Goal: Task Accomplishment & Management: Complete application form

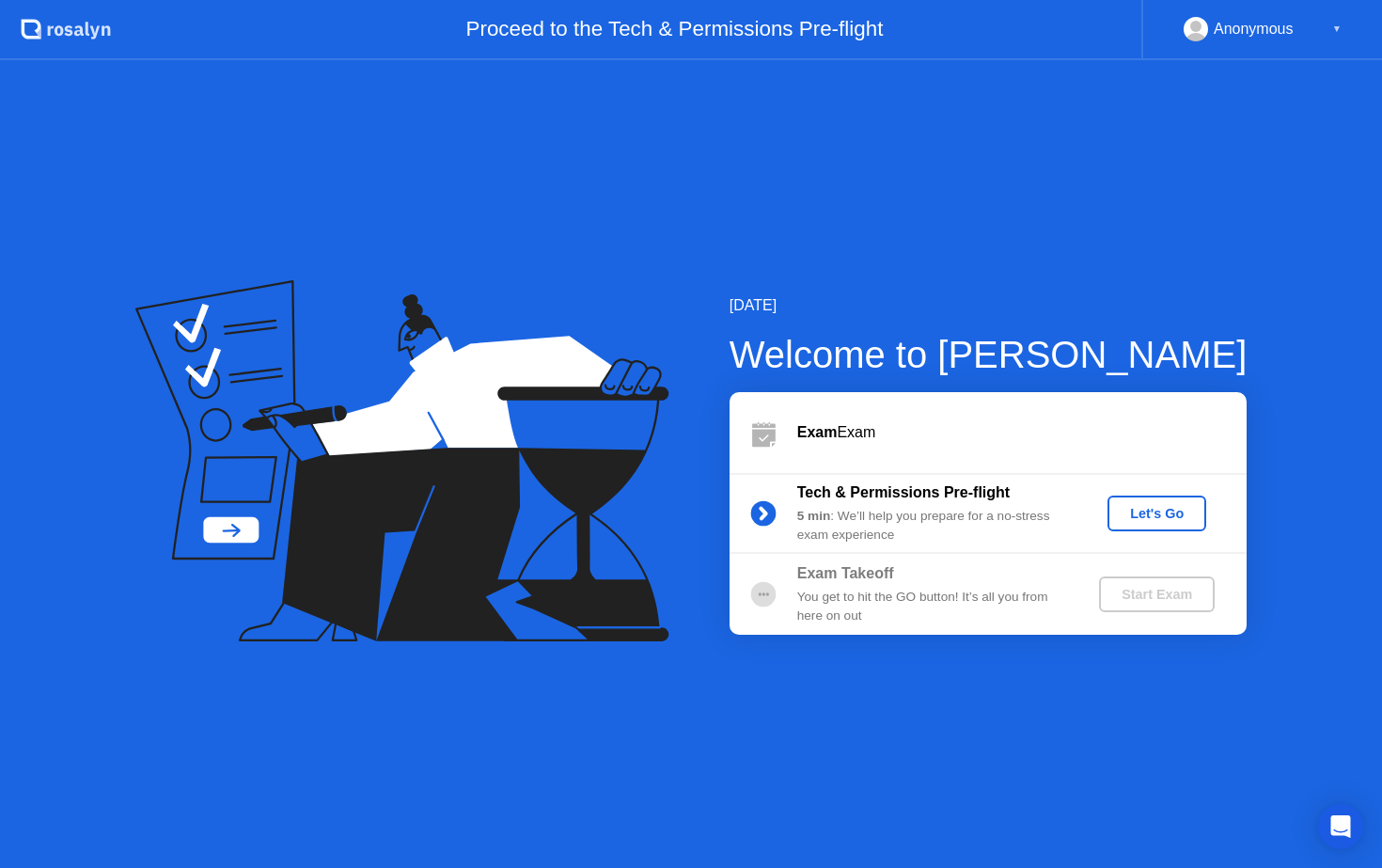
click at [1132, 509] on div "Let's Go" at bounding box center [1156, 513] width 84 height 15
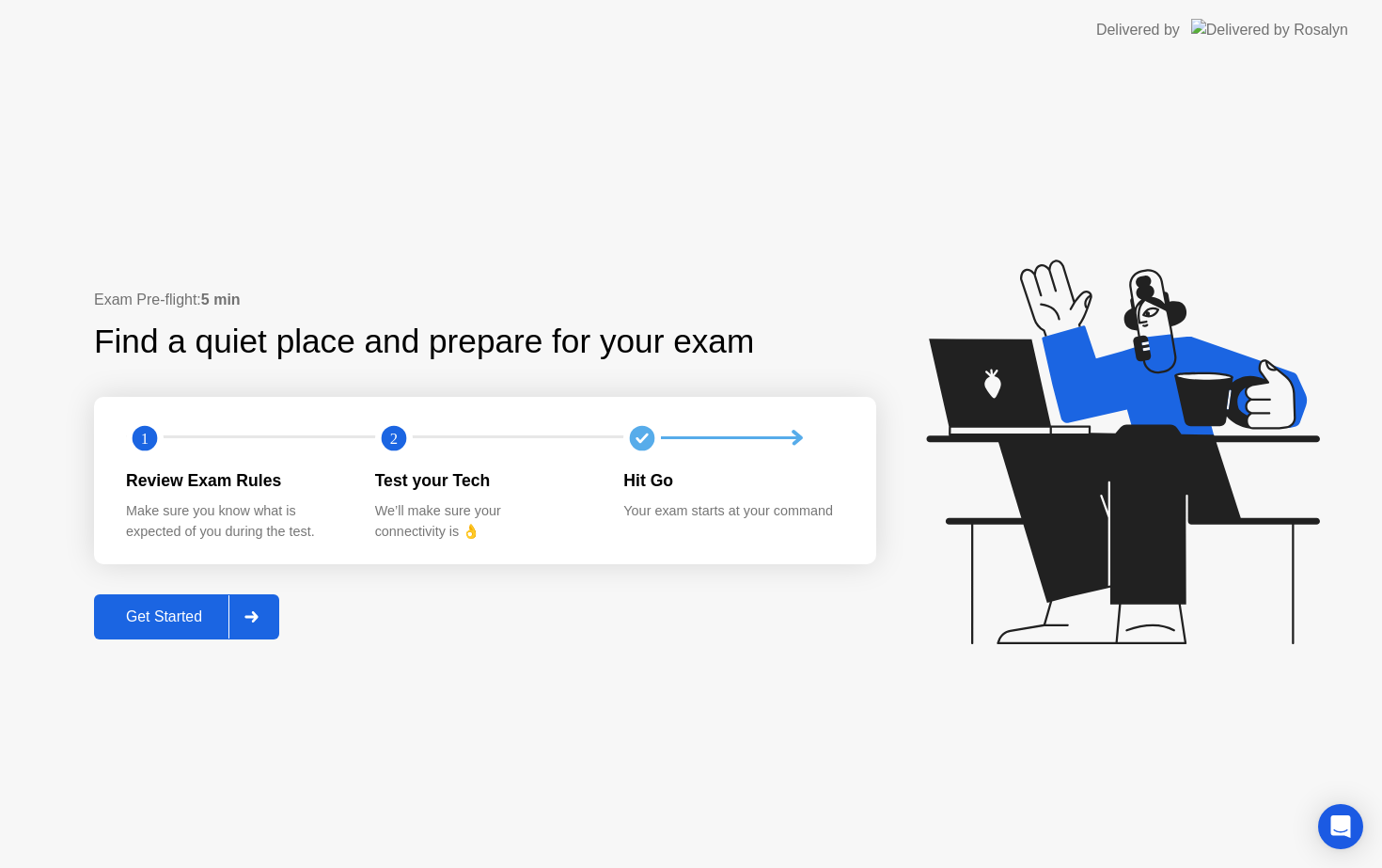
click at [246, 613] on div at bounding box center [250, 616] width 45 height 43
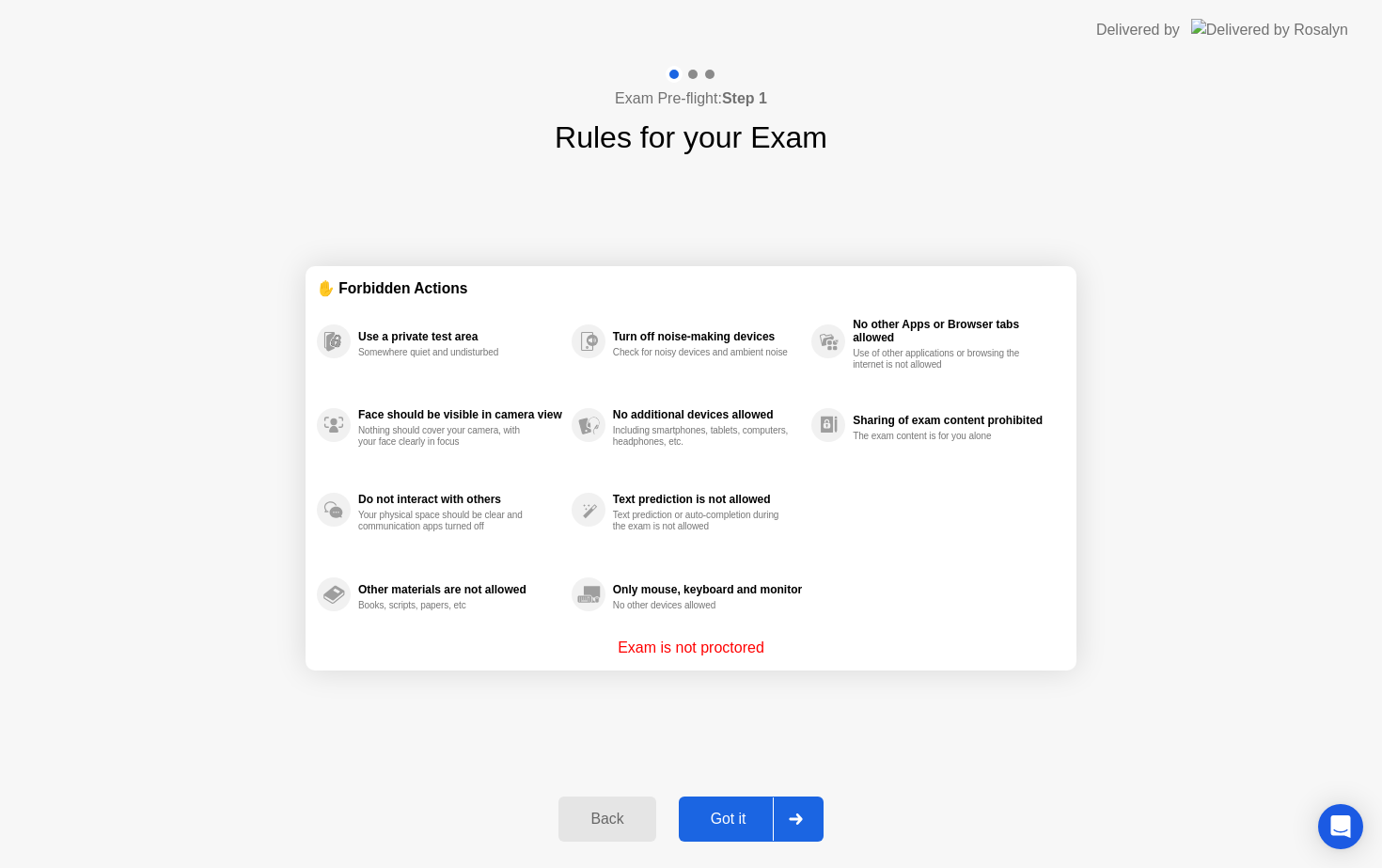
click at [731, 831] on button "Got it" at bounding box center [751, 818] width 145 height 45
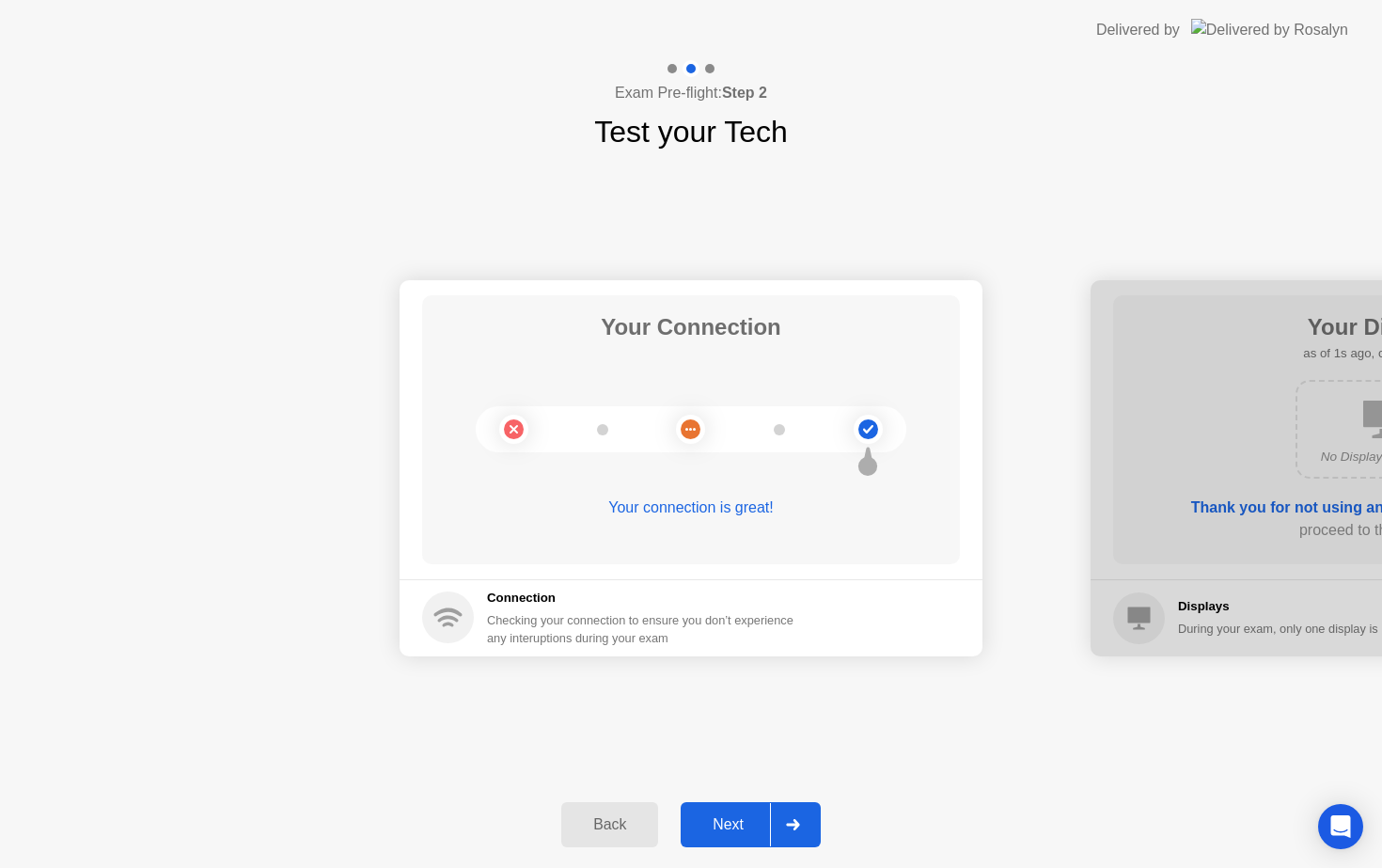
click at [745, 828] on div "Next" at bounding box center [728, 824] width 84 height 17
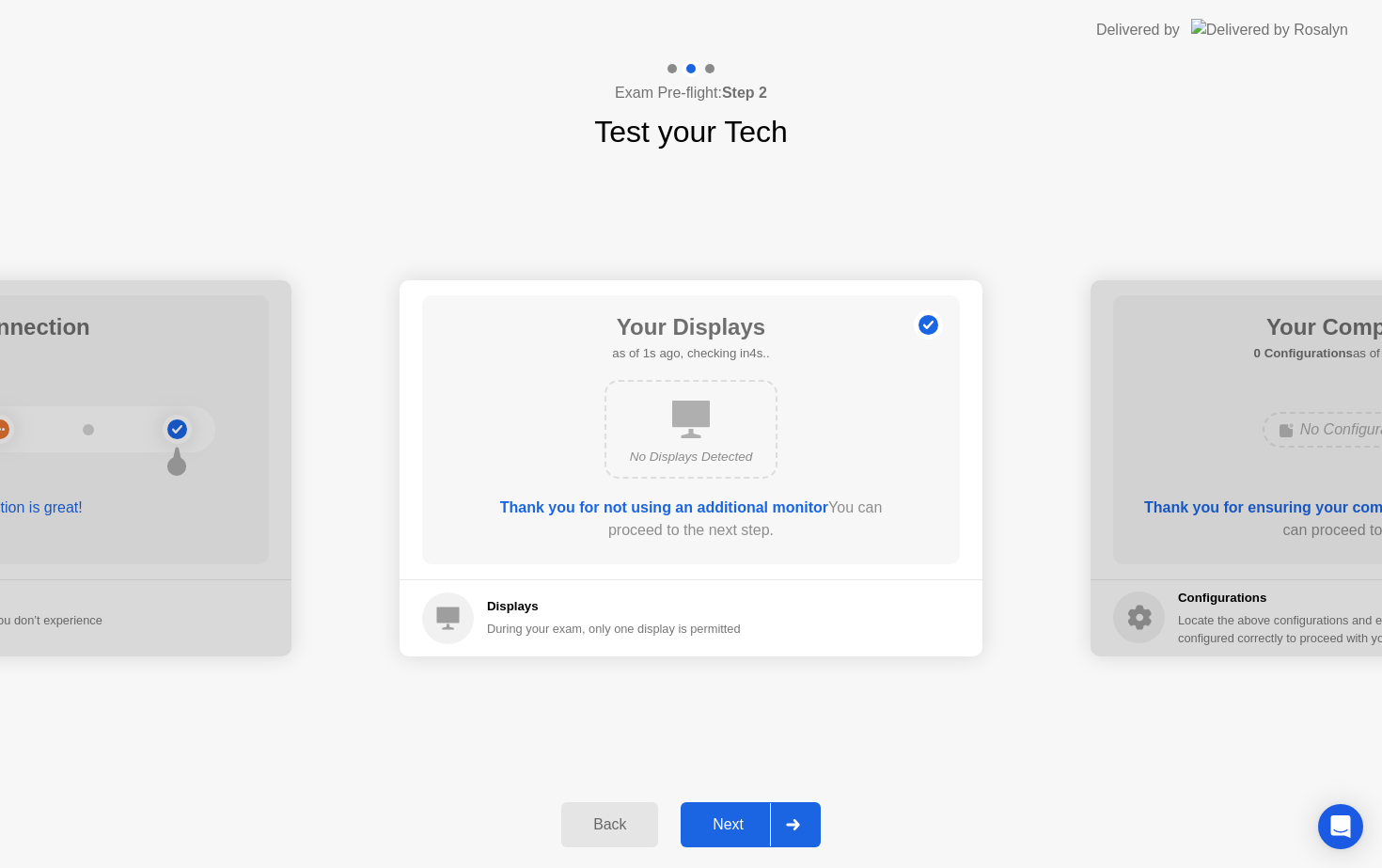
click at [745, 828] on div "Next" at bounding box center [728, 824] width 84 height 17
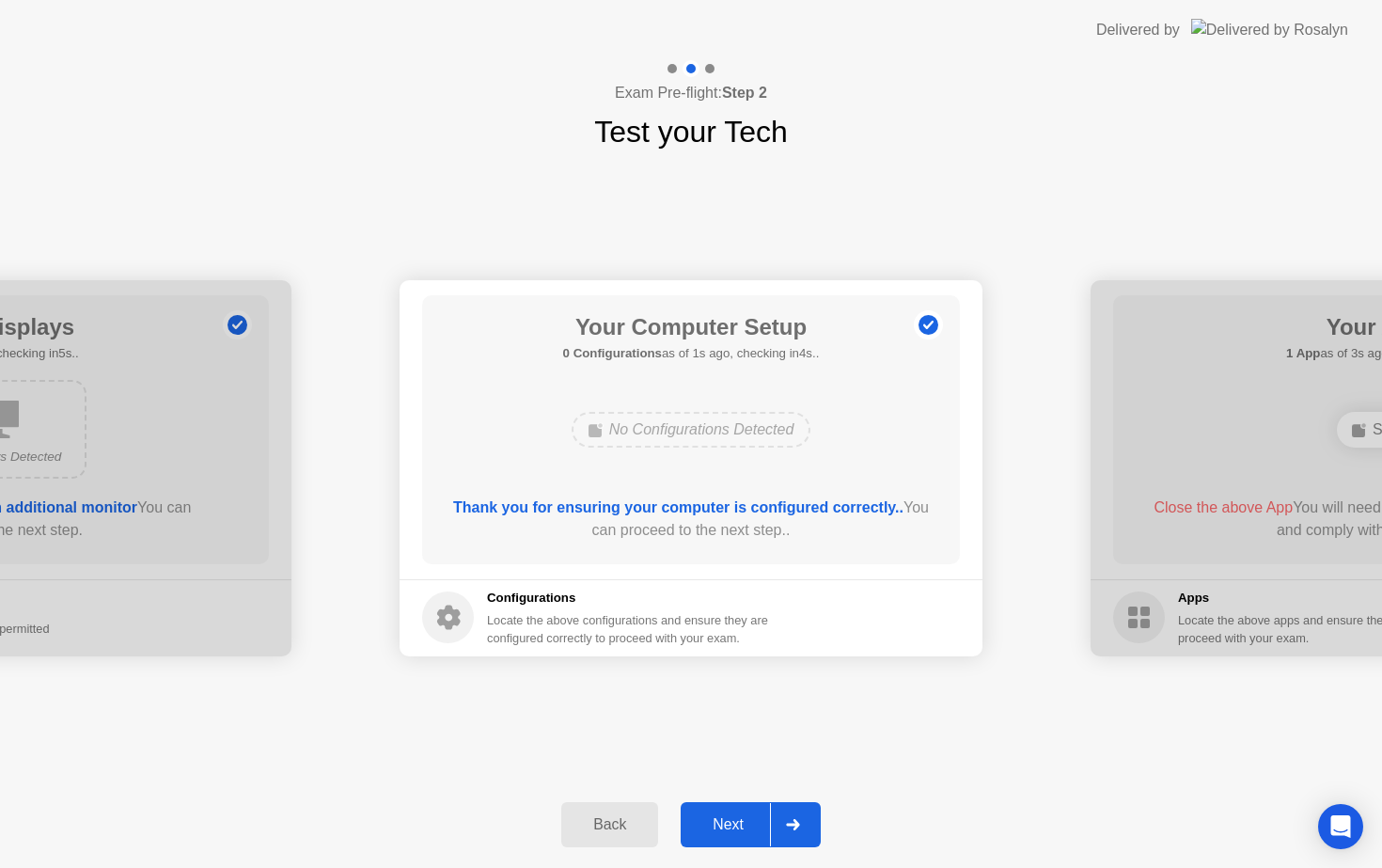
click at [745, 828] on div "Next" at bounding box center [728, 824] width 84 height 17
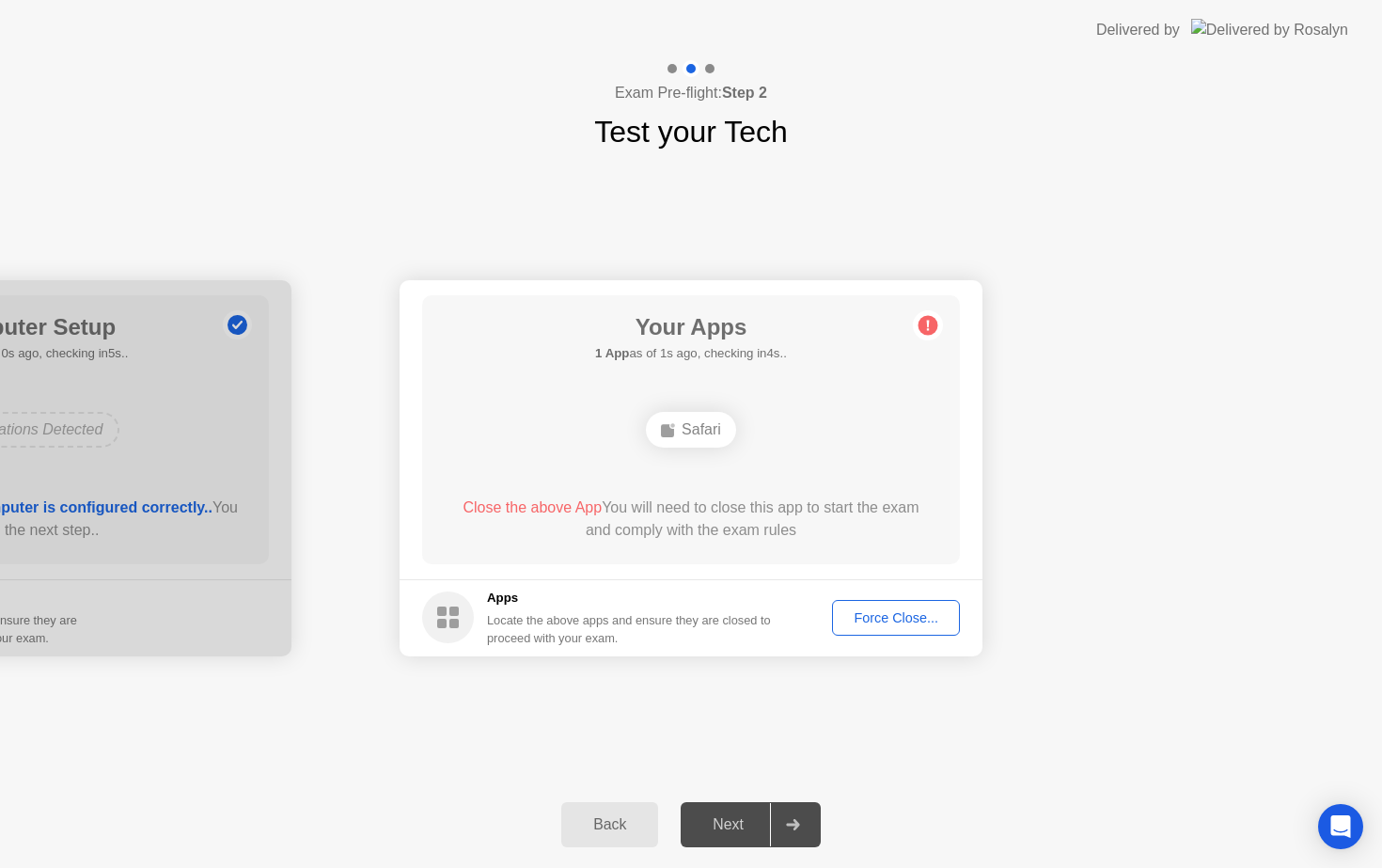
click at [894, 625] on div "Force Close..." at bounding box center [896, 618] width 114 height 15
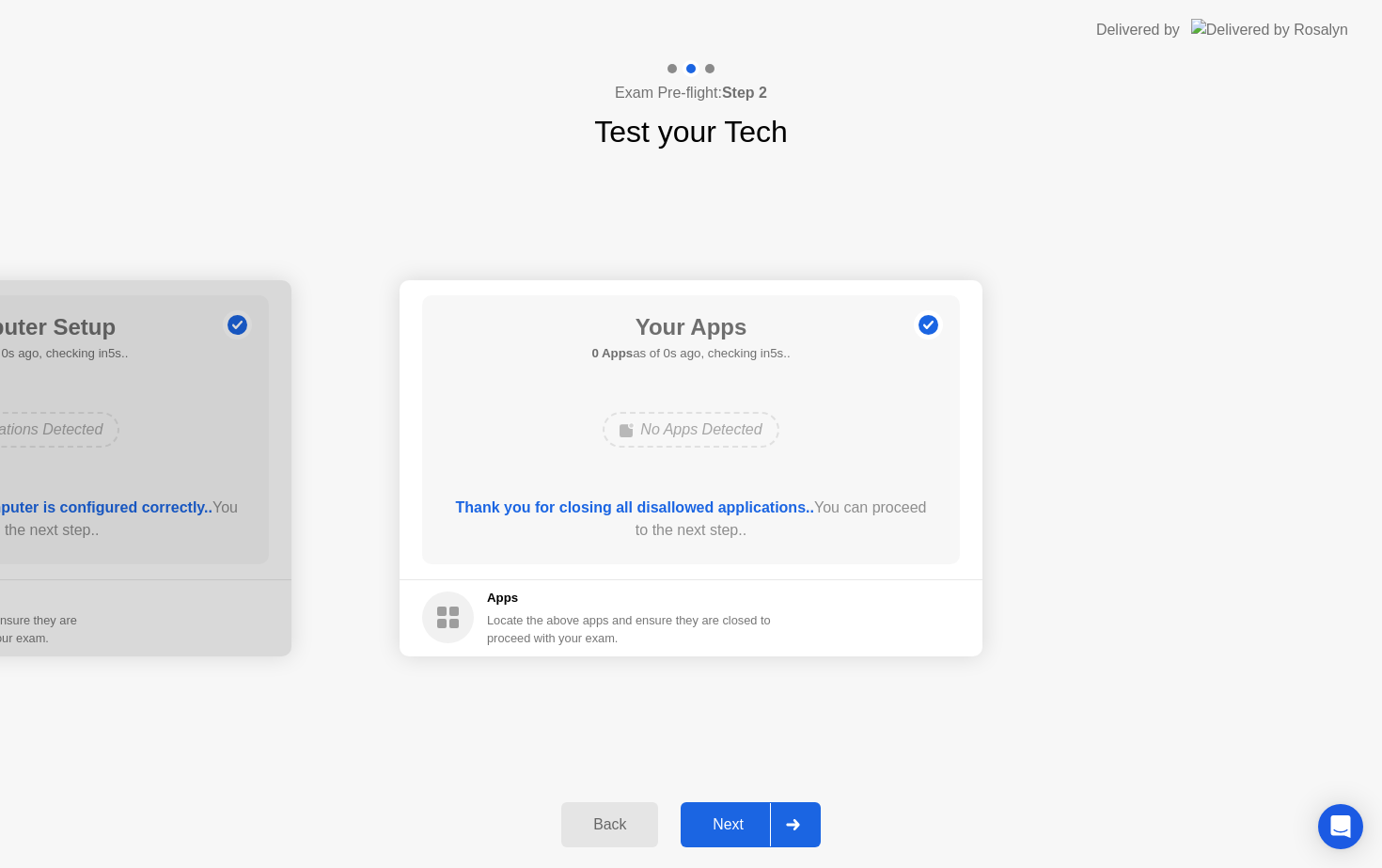
click at [740, 832] on div "Next" at bounding box center [728, 824] width 84 height 17
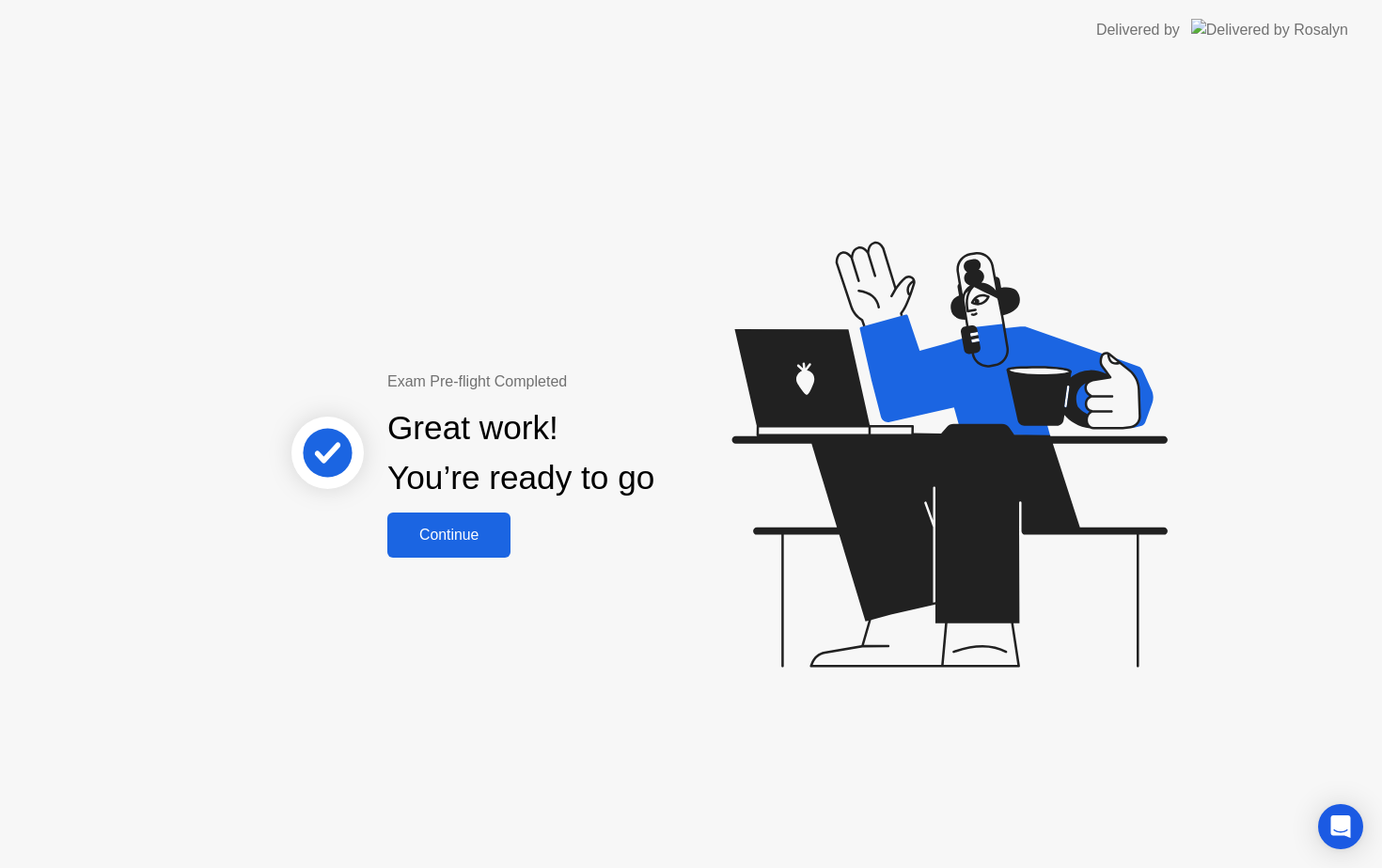
click at [469, 529] on div "Continue" at bounding box center [449, 535] width 112 height 17
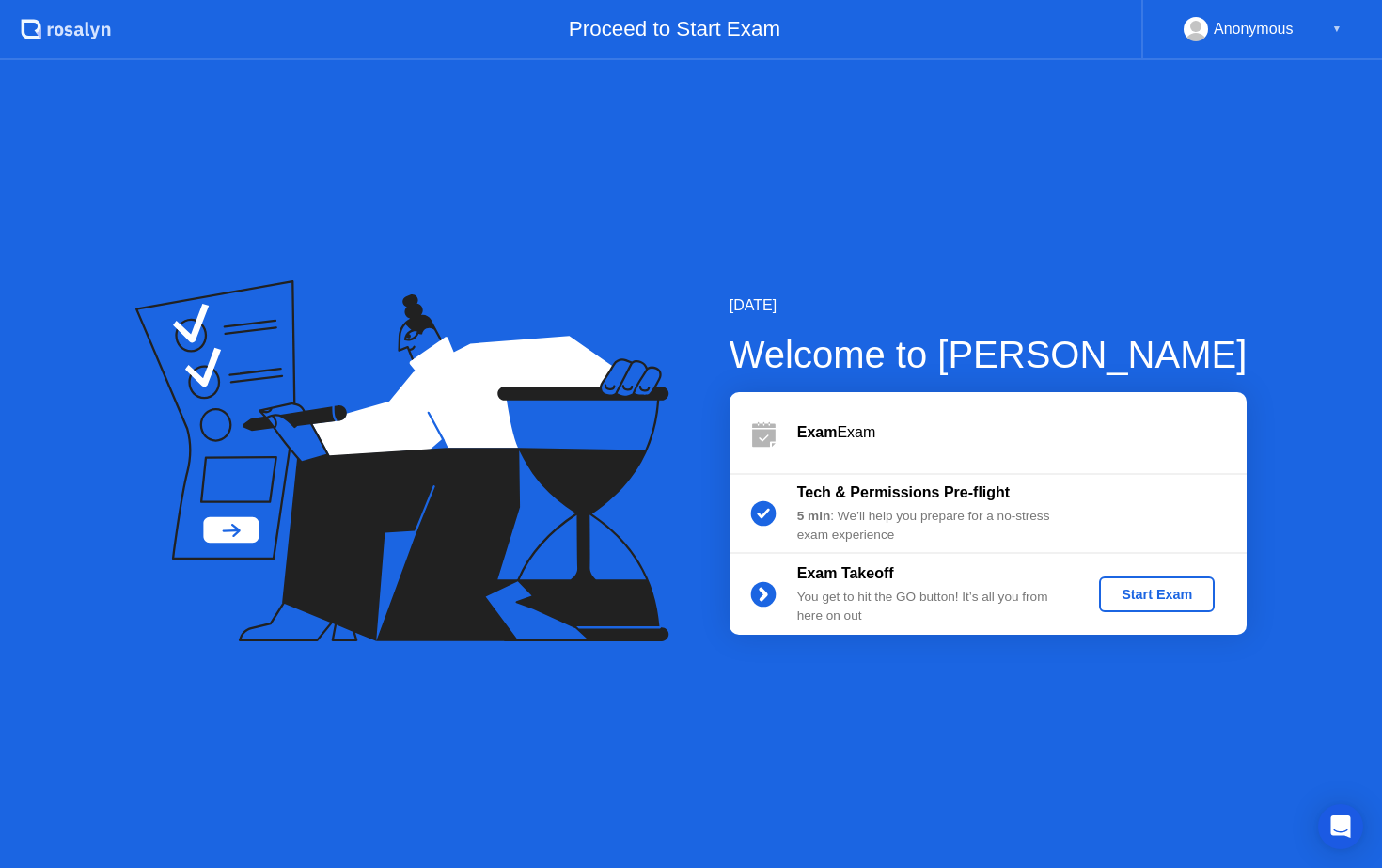
click at [1127, 594] on div "Start Exam" at bounding box center [1156, 594] width 101 height 15
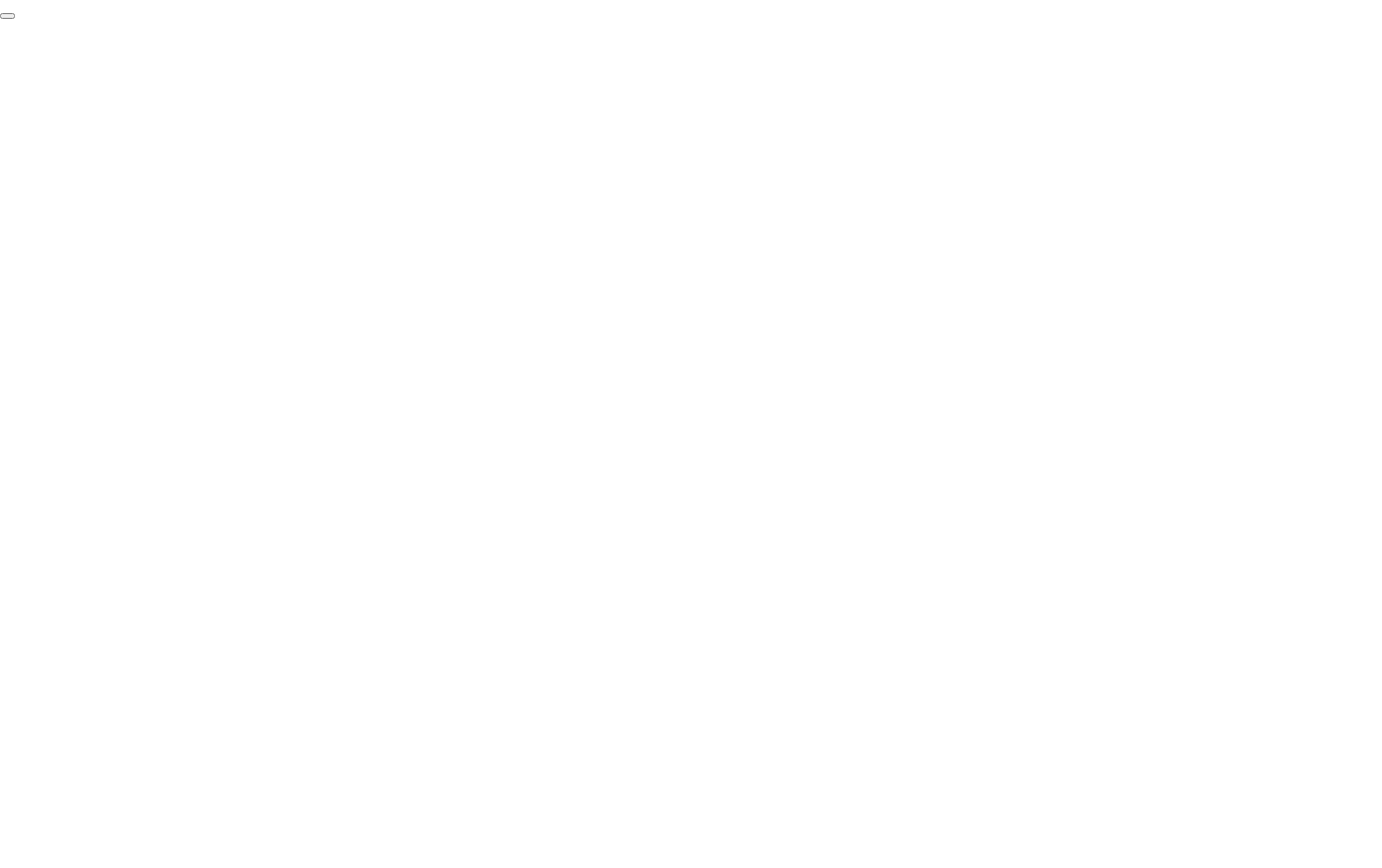
click div "End Proctoring Session"
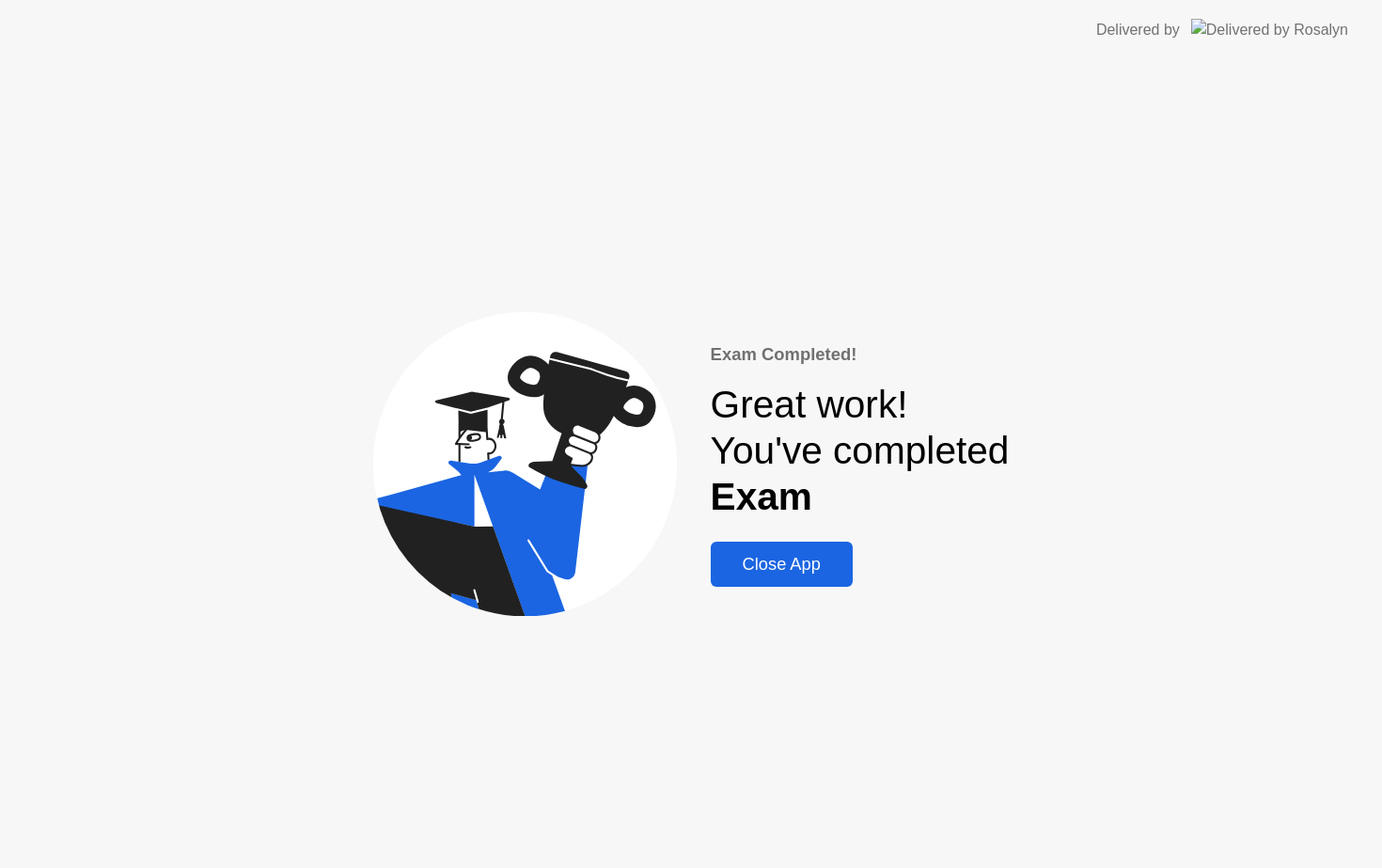
click at [812, 566] on div "Close App" at bounding box center [781, 564] width 130 height 21
